Goal: Task Accomplishment & Management: Use online tool/utility

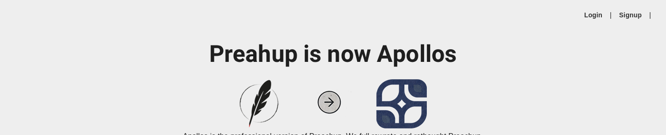
click at [590, 9] on div "Login | Signup |" at bounding box center [333, 15] width 666 height 30
click at [589, 13] on link "Login" at bounding box center [593, 14] width 18 height 9
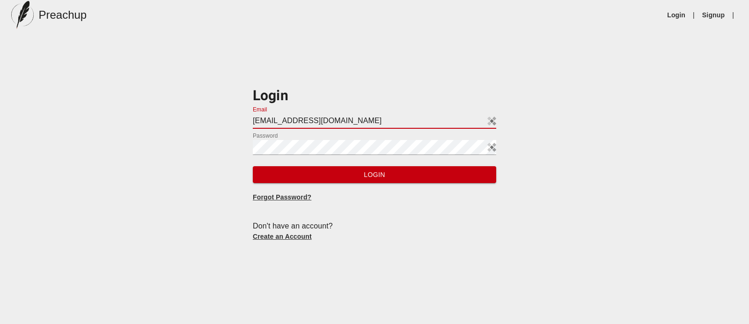
click at [357, 121] on input "[EMAIL_ADDRESS][DOMAIN_NAME]" at bounding box center [374, 121] width 243 height 15
type input "[EMAIL_ADDRESS][DOMAIN_NAME]"
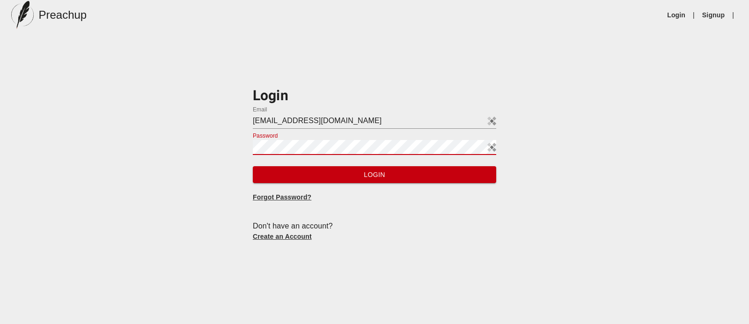
click at [253, 134] on button "Login" at bounding box center [374, 174] width 243 height 17
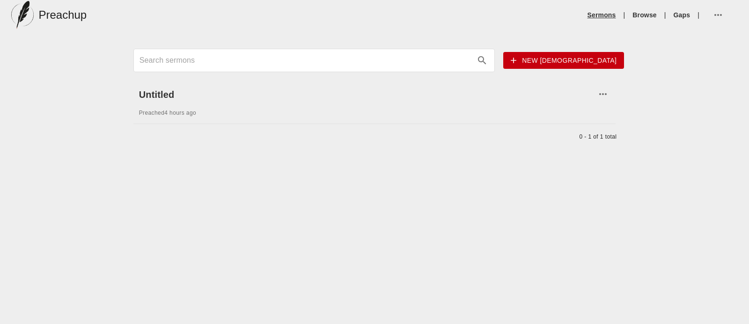
click at [601, 11] on link "Sermons" at bounding box center [601, 14] width 29 height 9
click at [649, 14] on link "Browse" at bounding box center [644, 14] width 24 height 9
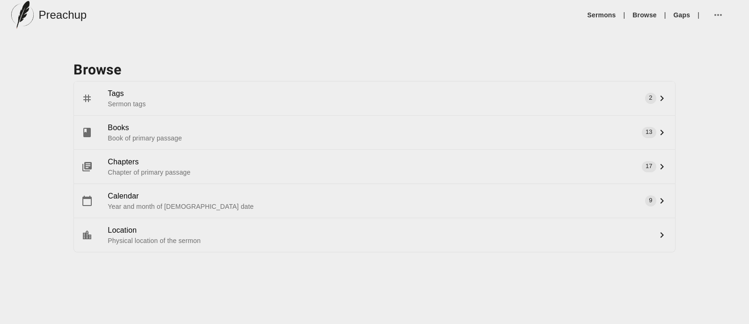
click at [665, 14] on li "Gaps" at bounding box center [682, 14] width 24 height 9
click at [665, 13] on link "Gaps" at bounding box center [681, 14] width 17 height 9
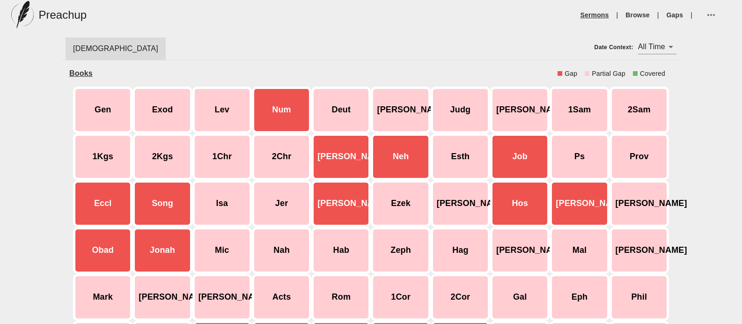
click at [606, 10] on link "Sermons" at bounding box center [594, 14] width 29 height 9
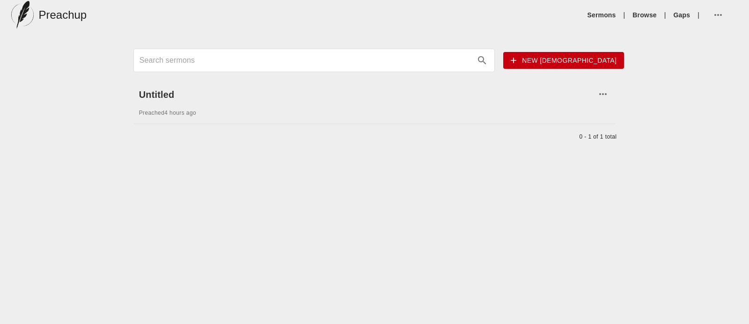
click at [665, 8] on ul "Sermons | Browse | Gaps |" at bounding box center [661, 15] width 154 height 22
click at [665, 13] on link "Gaps" at bounding box center [681, 14] width 17 height 9
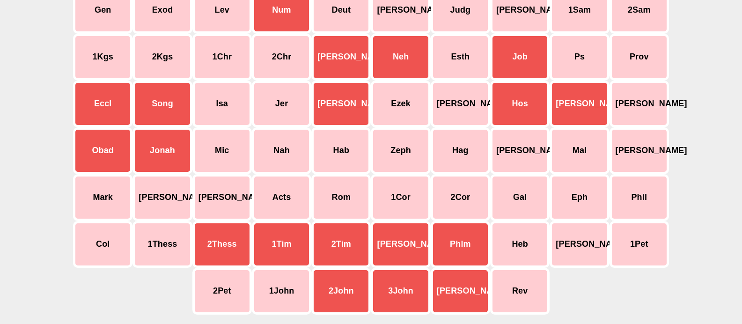
scroll to position [102, 0]
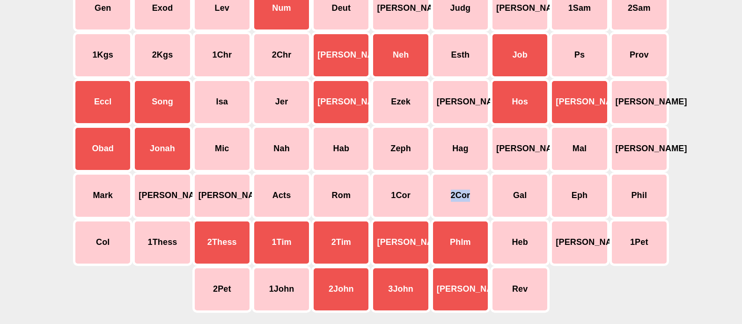
drag, startPoint x: 444, startPoint y: 203, endPoint x: 451, endPoint y: 192, distance: 12.2
click at [451, 134] on div "2Cor" at bounding box center [460, 195] width 59 height 47
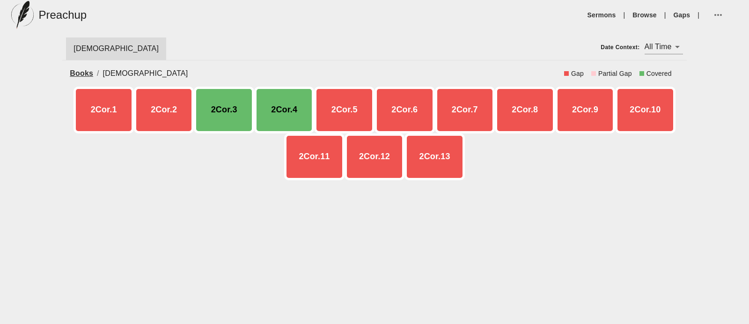
click at [254, 109] on div "2Cor.3" at bounding box center [224, 110] width 60 height 47
click at [286, 111] on div "2Cor.4" at bounding box center [284, 110] width 60 height 47
click at [594, 10] on link "Sermons" at bounding box center [601, 14] width 29 height 9
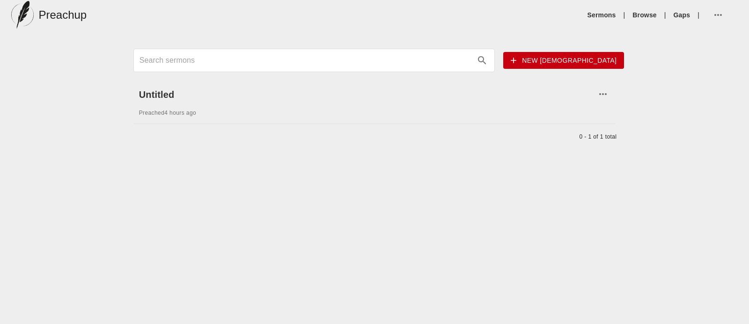
click at [665, 13] on icon "button" at bounding box center [717, 14] width 11 height 11
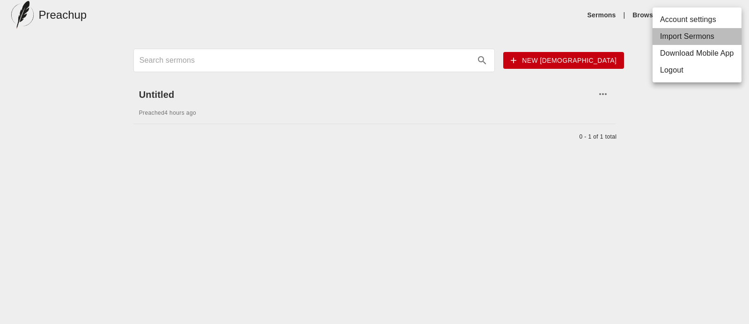
click at [665, 33] on li "Import Sermons" at bounding box center [696, 36] width 89 height 17
